Goal: Navigation & Orientation: Understand site structure

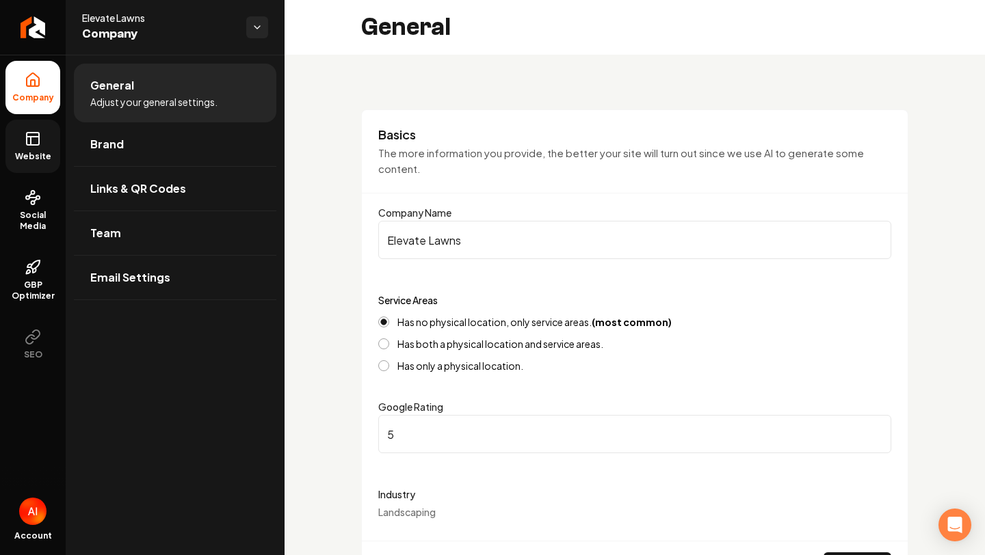
click at [36, 159] on span "Website" at bounding box center [33, 156] width 47 height 11
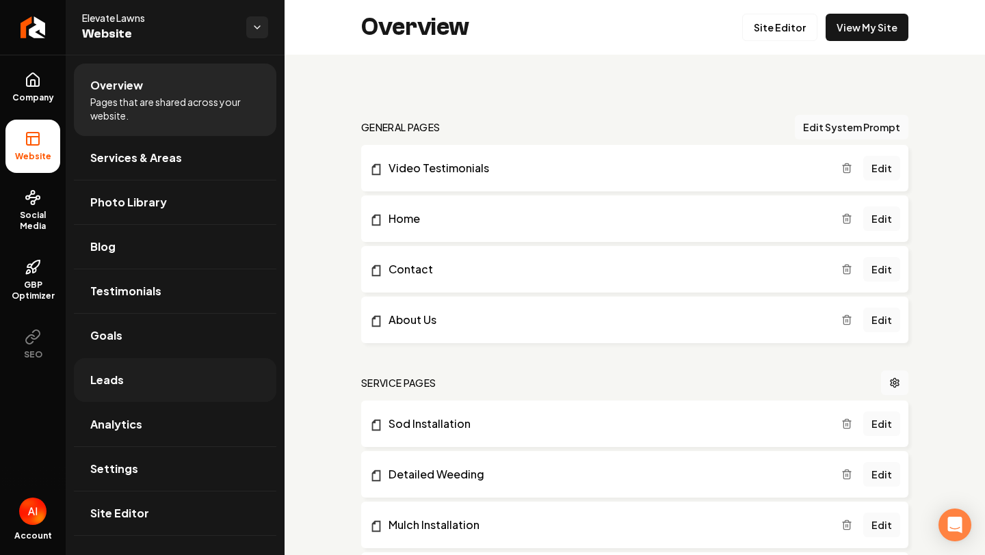
click at [141, 397] on link "Leads" at bounding box center [175, 380] width 202 height 44
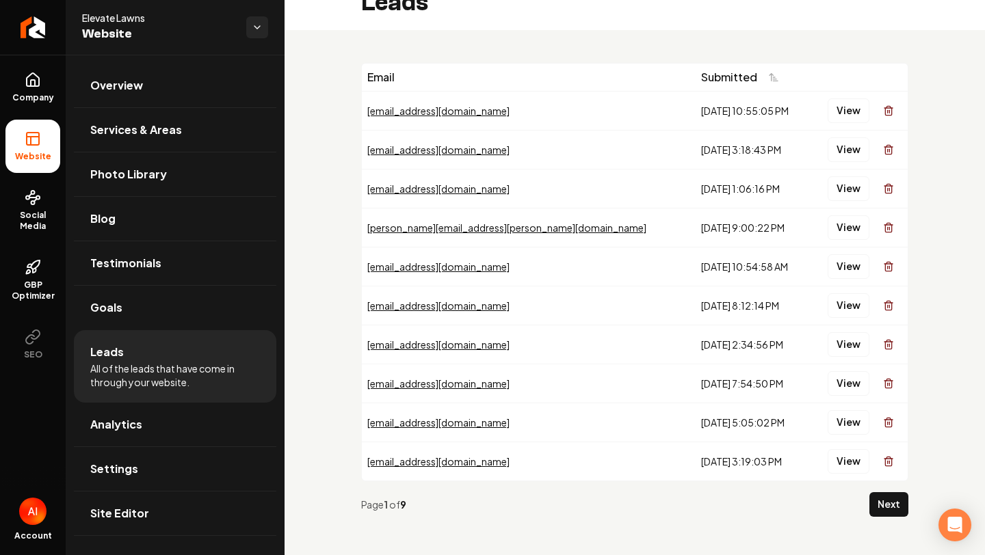
scroll to position [29, 0]
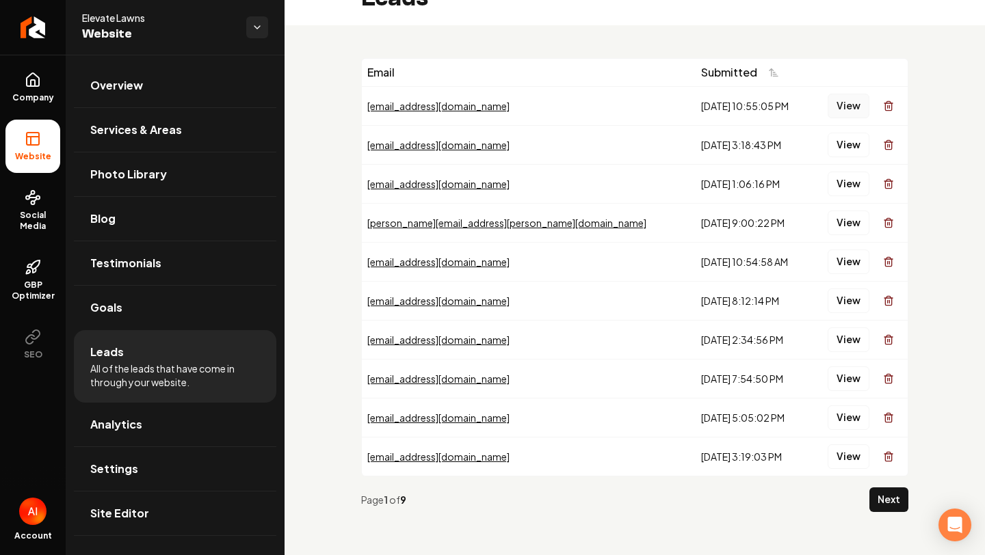
click at [843, 106] on button "View" at bounding box center [849, 106] width 42 height 25
click at [174, 94] on link "Overview" at bounding box center [175, 86] width 202 height 44
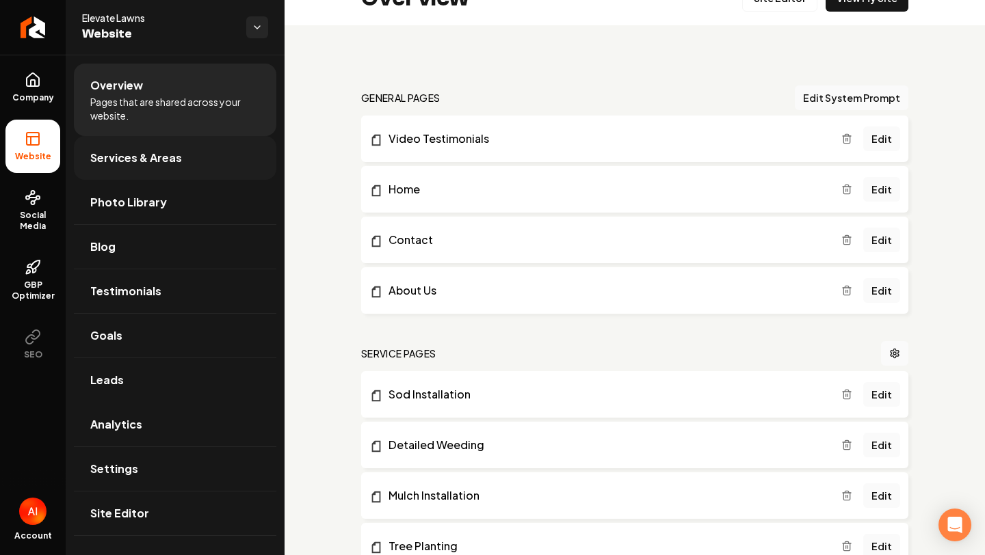
click at [152, 148] on link "Services & Areas" at bounding box center [175, 158] width 202 height 44
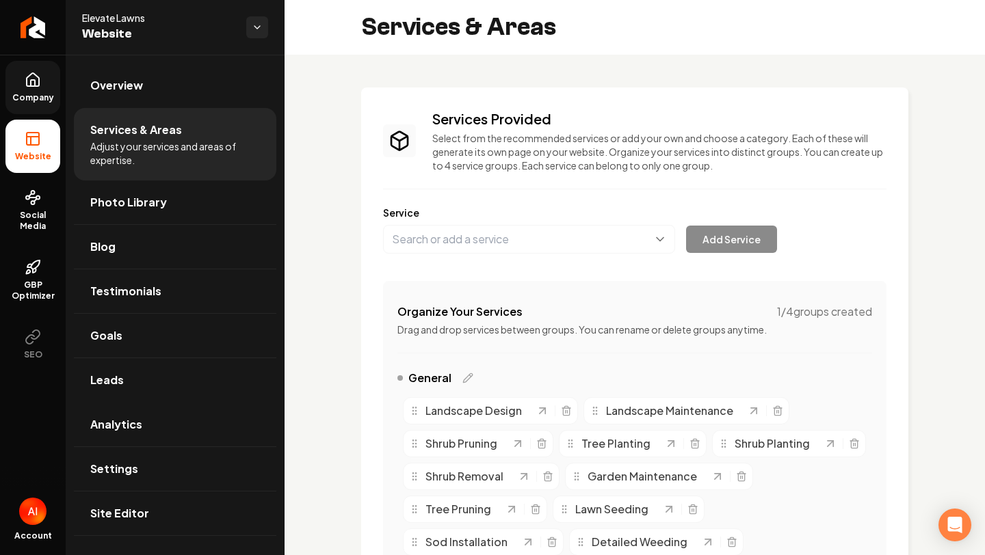
click at [34, 92] on span "Company" at bounding box center [33, 97] width 53 height 11
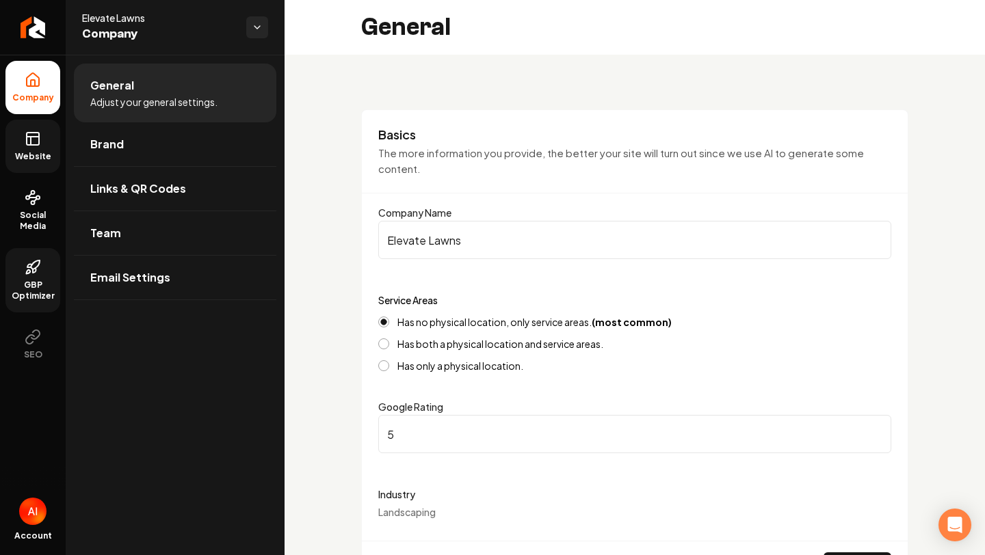
click at [40, 283] on span "GBP Optimizer" at bounding box center [32, 291] width 55 height 22
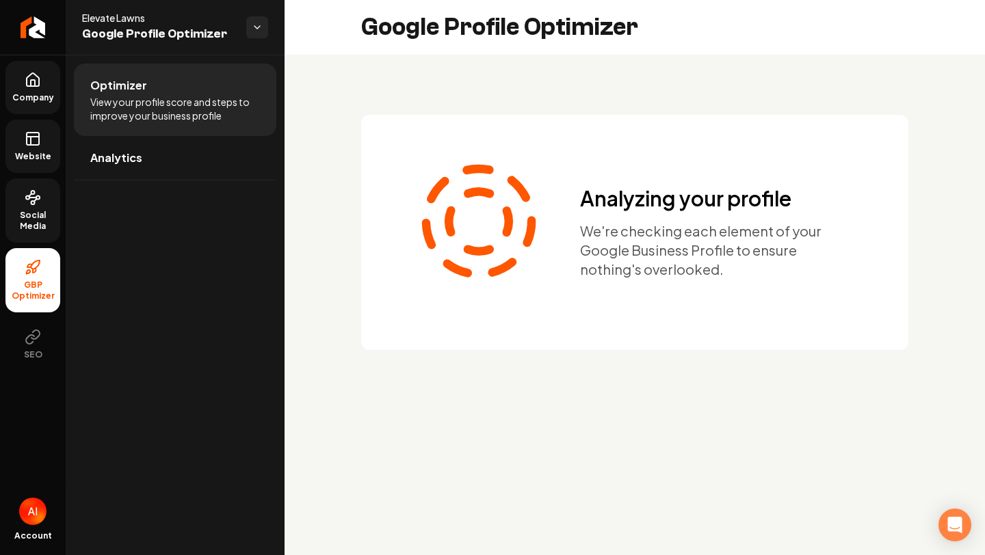
click at [38, 220] on span "Social Media" at bounding box center [32, 221] width 55 height 22
